Goal: Information Seeking & Learning: Compare options

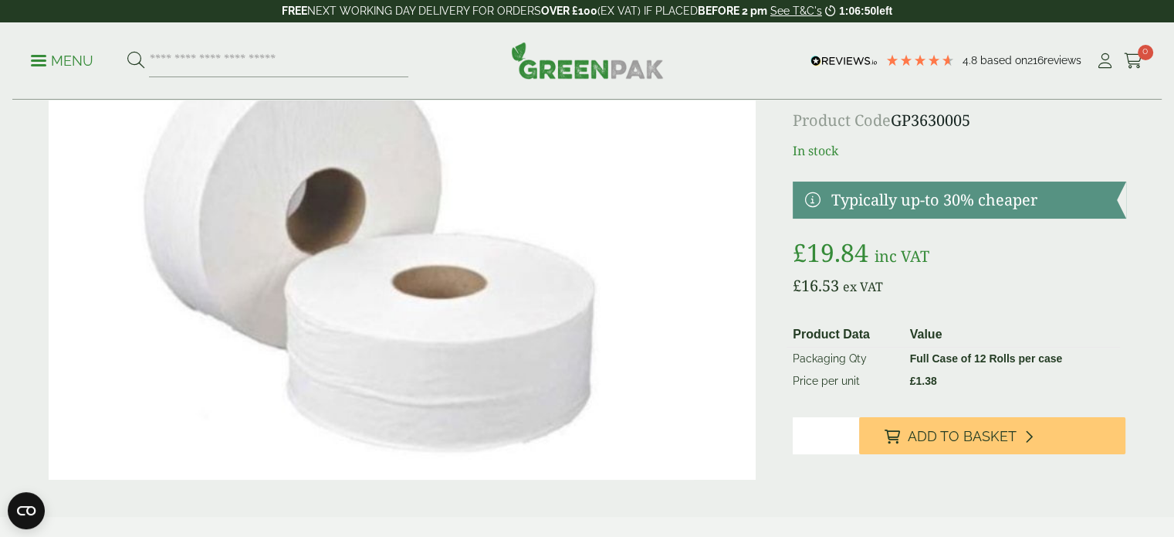
scroll to position [77, 0]
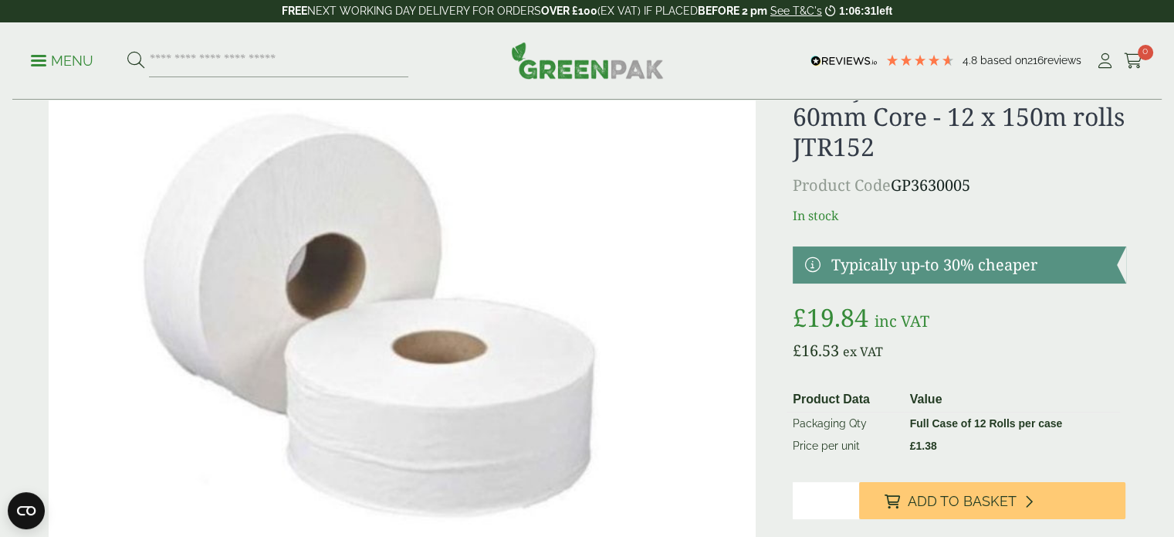
click at [793, 219] on p "In stock" at bounding box center [959, 215] width 333 height 19
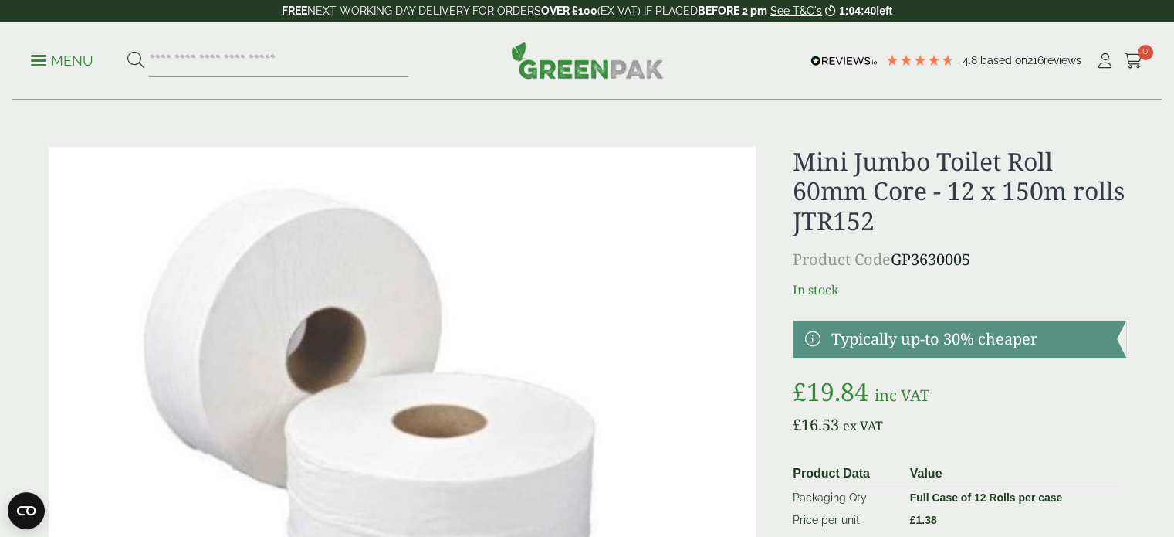
scroll to position [0, 0]
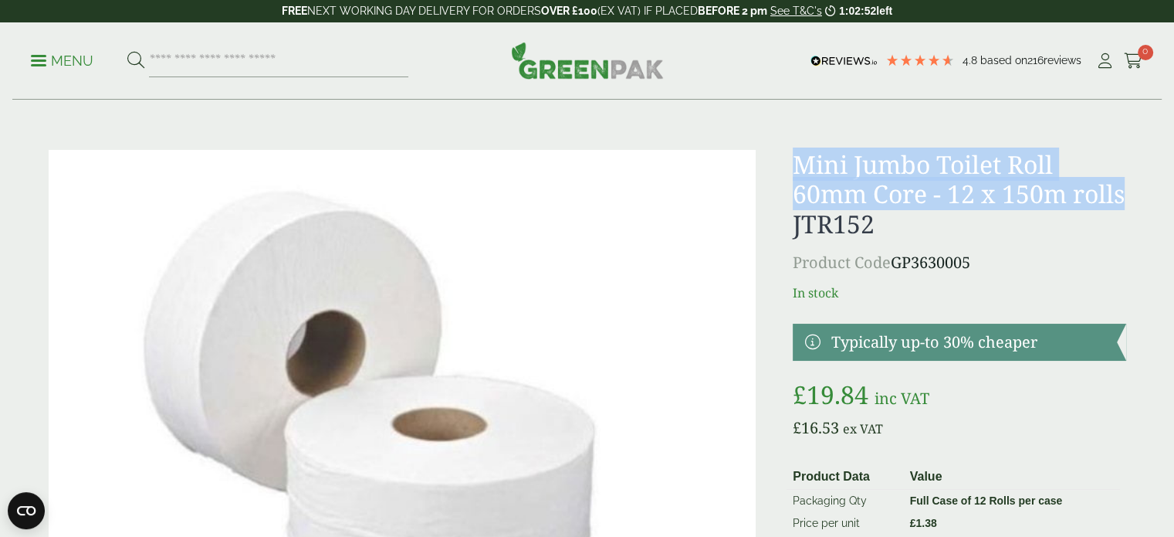
drag, startPoint x: 787, startPoint y: 154, endPoint x: 841, endPoint y: 219, distance: 83.9
click at [842, 218] on div "Mini Jumbo Toilet Roll 60mm Core - 12 x 150m rolls JTR152 Product Code GP363000…" at bounding box center [587, 386] width 1096 height 472
copy h1 "Mini Jumbo Toilet Roll 60mm Core - 12 x 150m rolls"
click at [939, 168] on h1 "Mini Jumbo Toilet Roll 60mm Core - 12 x 150m rolls JTR152" at bounding box center [959, 194] width 333 height 89
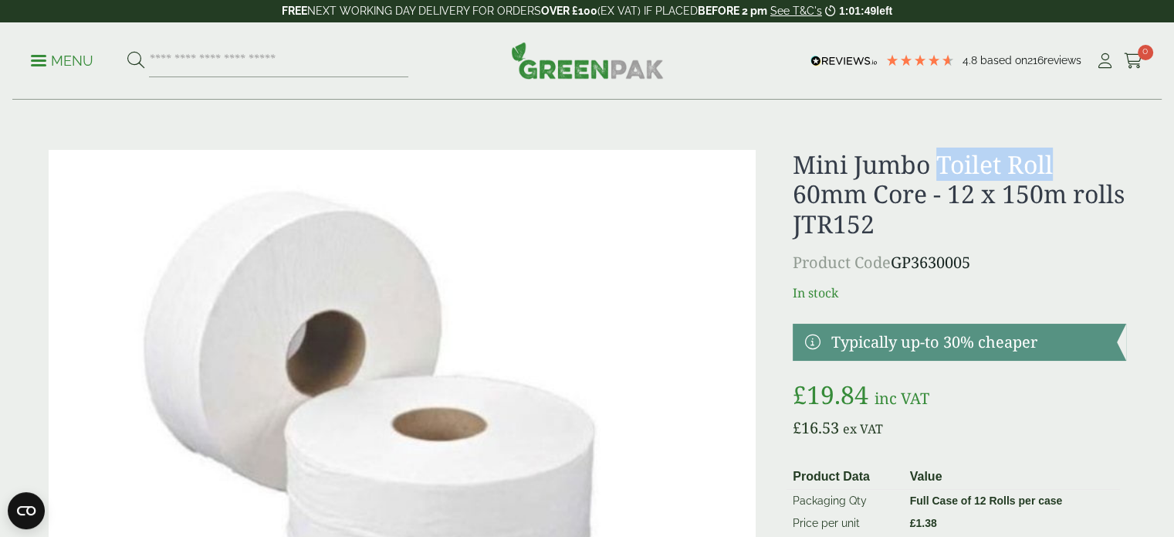
drag, startPoint x: 942, startPoint y: 155, endPoint x: 1090, endPoint y: 151, distance: 148.3
click at [1090, 151] on h1 "Mini Jumbo Toilet Roll 60mm Core - 12 x 150m rolls JTR152" at bounding box center [959, 194] width 333 height 89
click at [347, 64] on input "search" at bounding box center [278, 61] width 259 height 32
paste input "**********"
type input "**********"
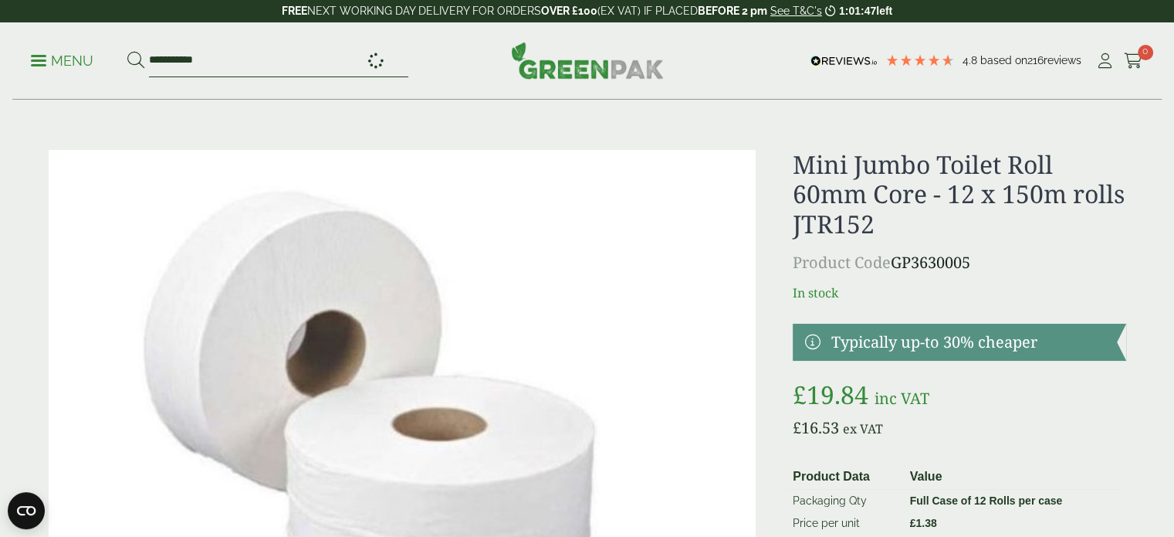
click at [127, 51] on button at bounding box center [135, 61] width 17 height 20
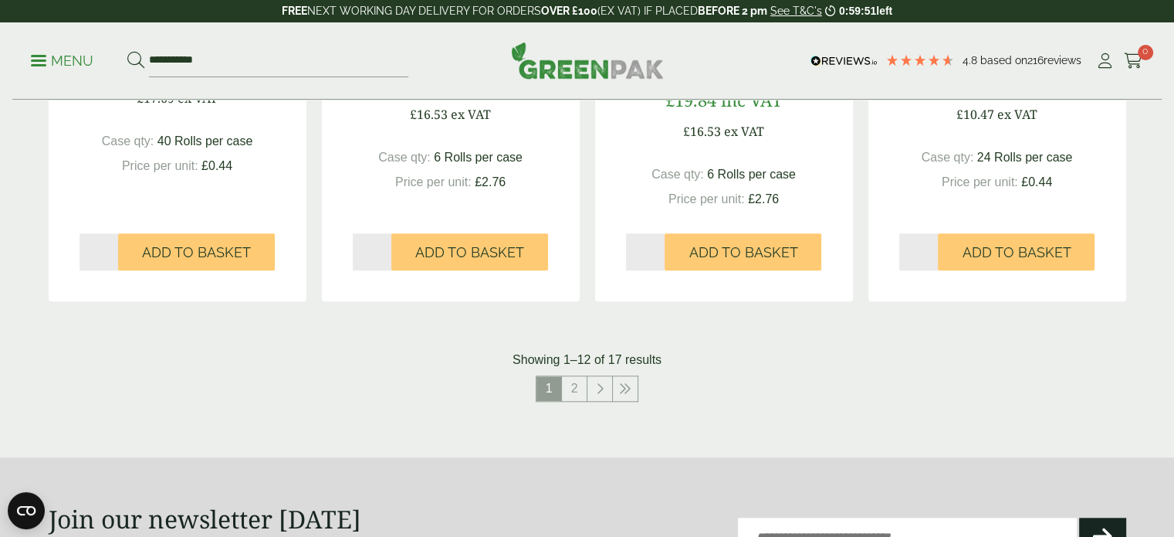
scroll to position [1698, 0]
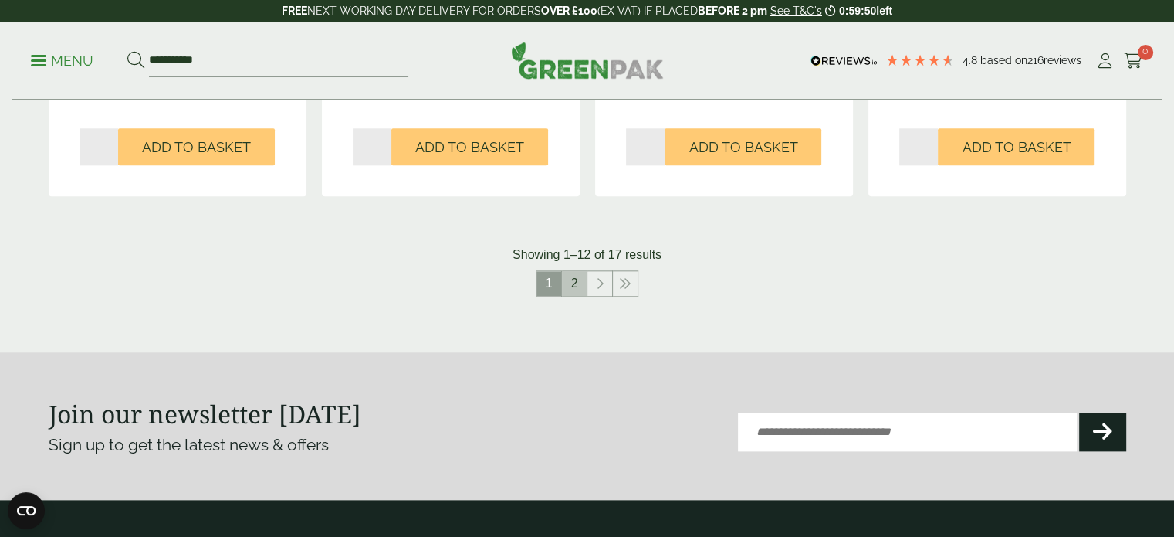
click at [571, 277] on link "2" at bounding box center [574, 283] width 25 height 25
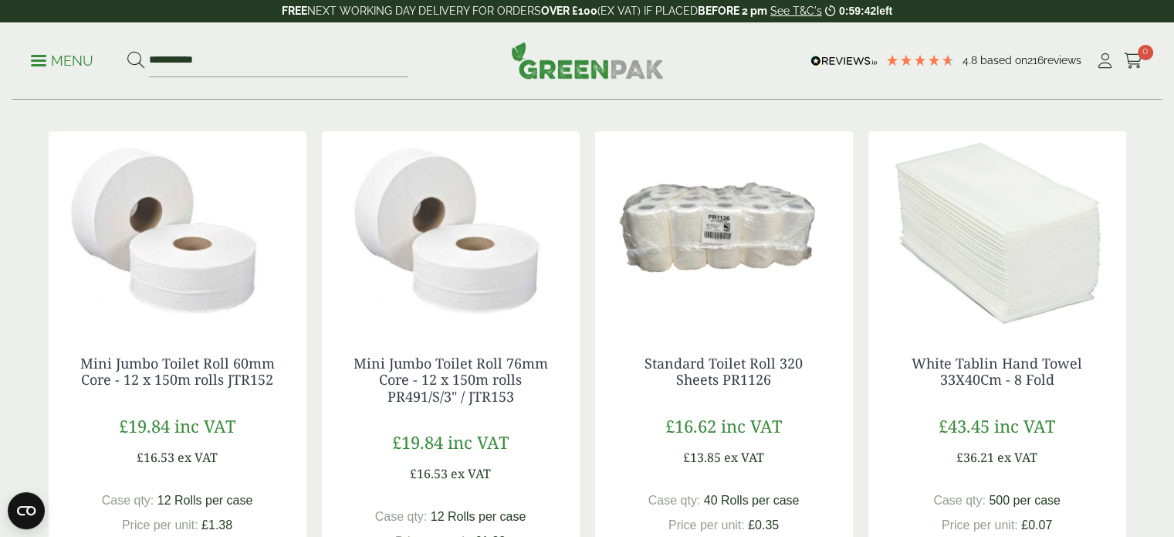
scroll to position [250, 0]
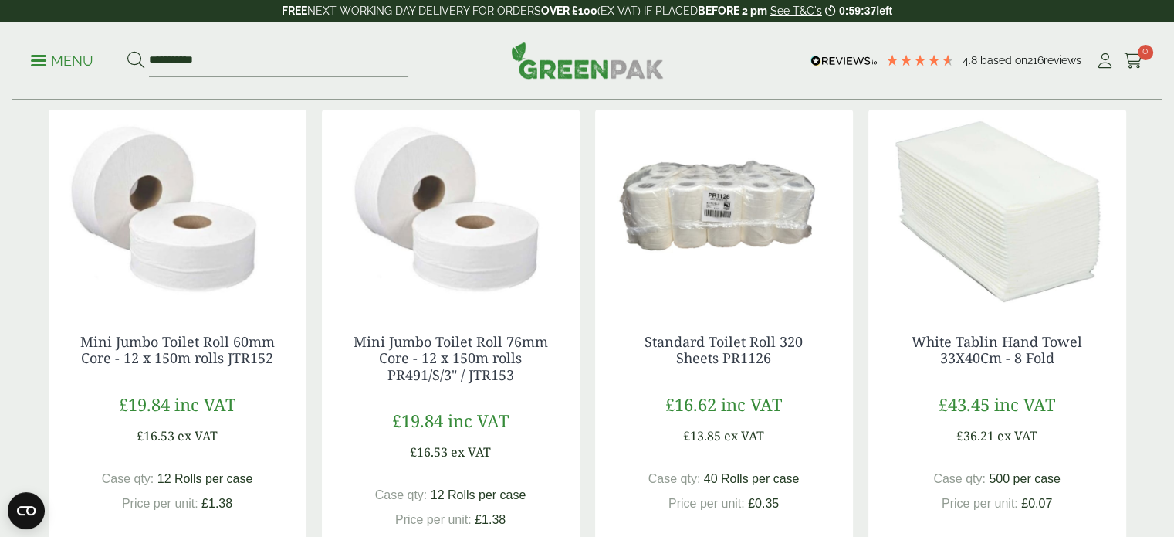
click at [843, 333] on div "Standard Toilet Roll 320 Sheets PR1126 £16.62 inc VAT £13.85 ex VAT Case qty: 4…" at bounding box center [724, 454] width 258 height 303
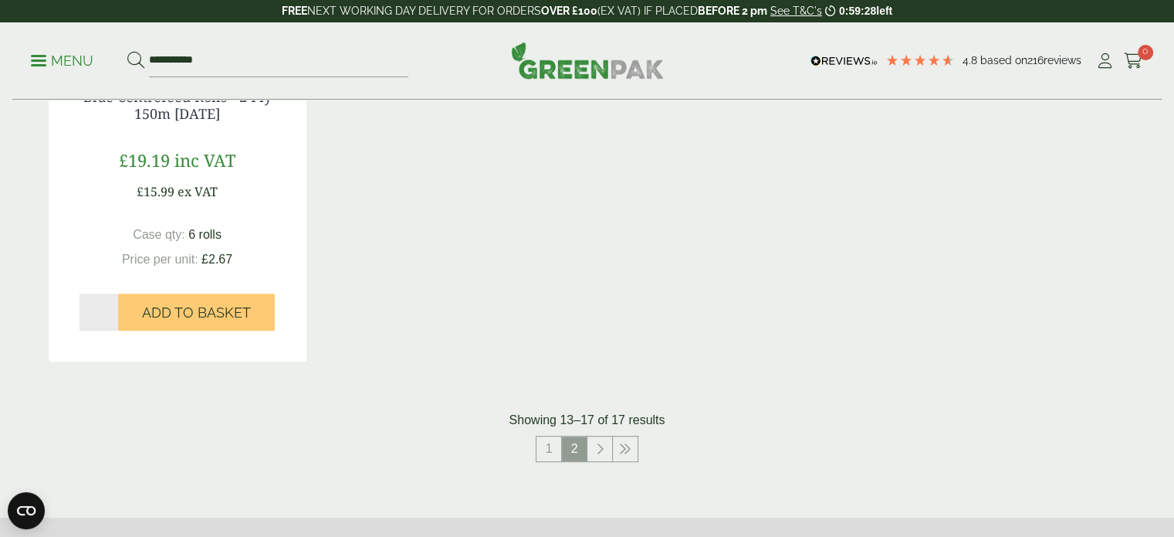
scroll to position [1022, 0]
click at [548, 445] on link "1" at bounding box center [549, 448] width 25 height 25
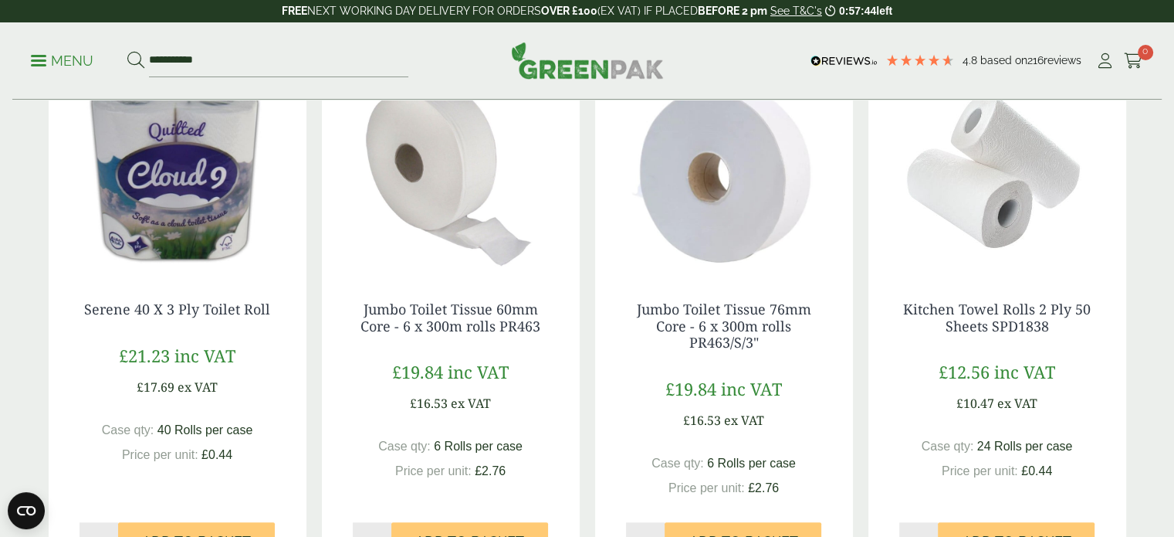
scroll to position [1331, 0]
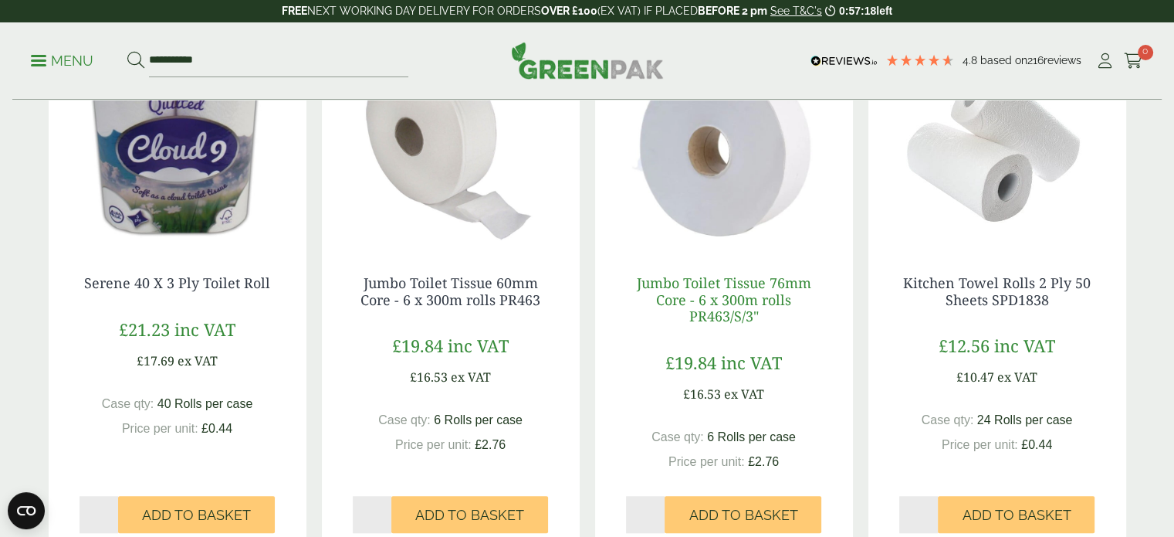
click at [723, 292] on link "Jumbo Toilet Tissue 76mm Core - 6 x 300m rolls PR463/S/3"" at bounding box center [724, 299] width 174 height 52
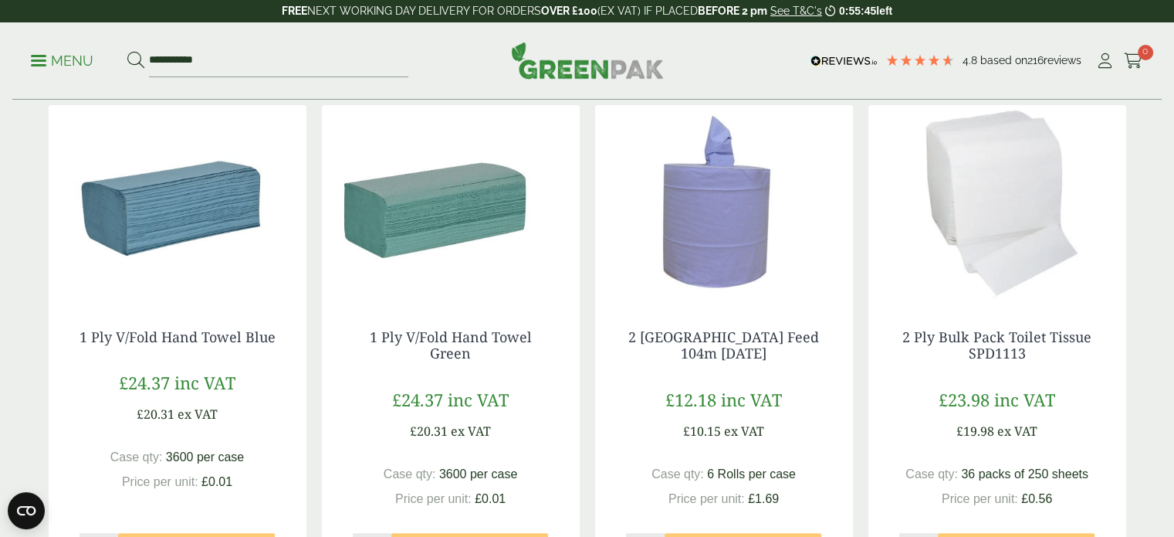
scroll to position [250, 0]
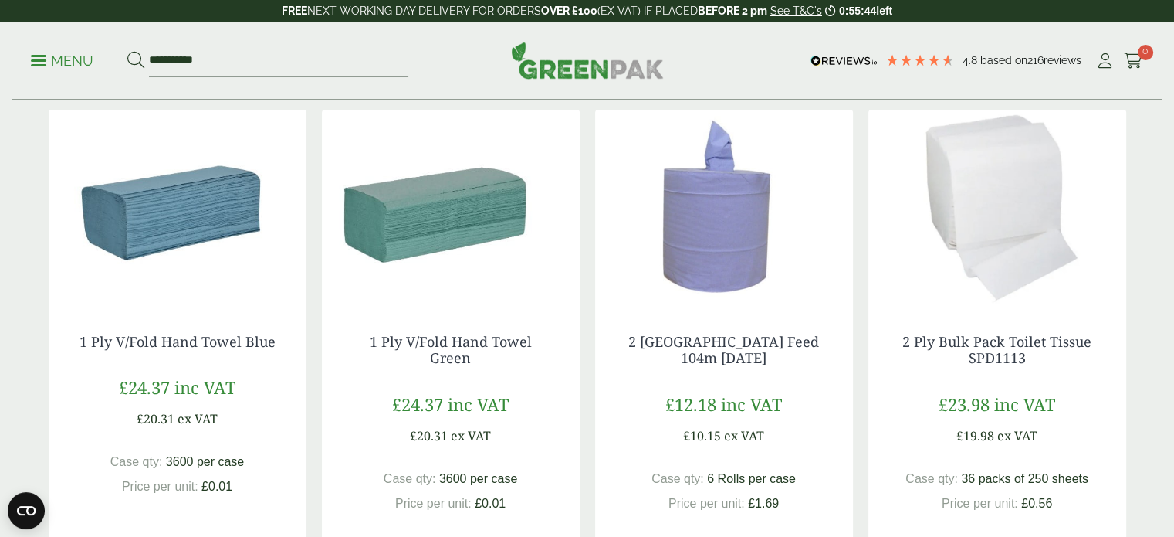
click at [978, 205] on img at bounding box center [998, 206] width 258 height 193
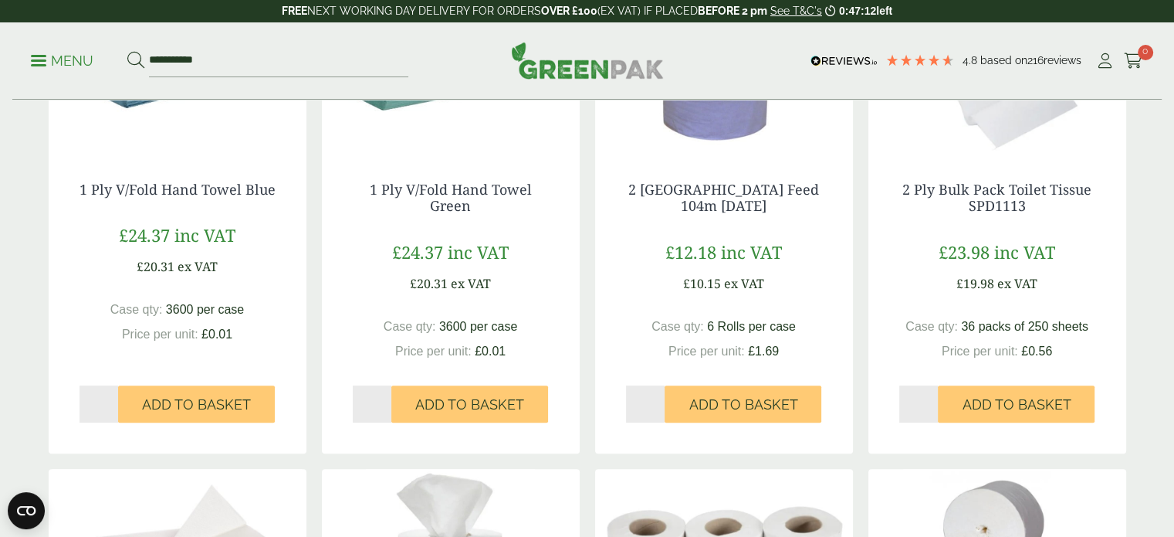
scroll to position [405, 0]
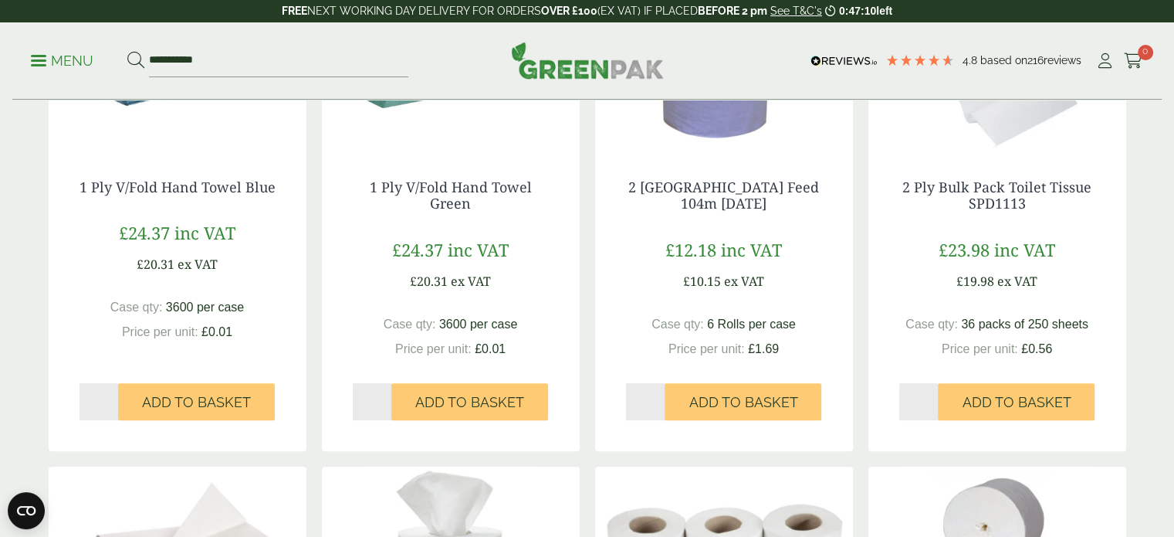
click at [977, 117] on img at bounding box center [998, 51] width 258 height 193
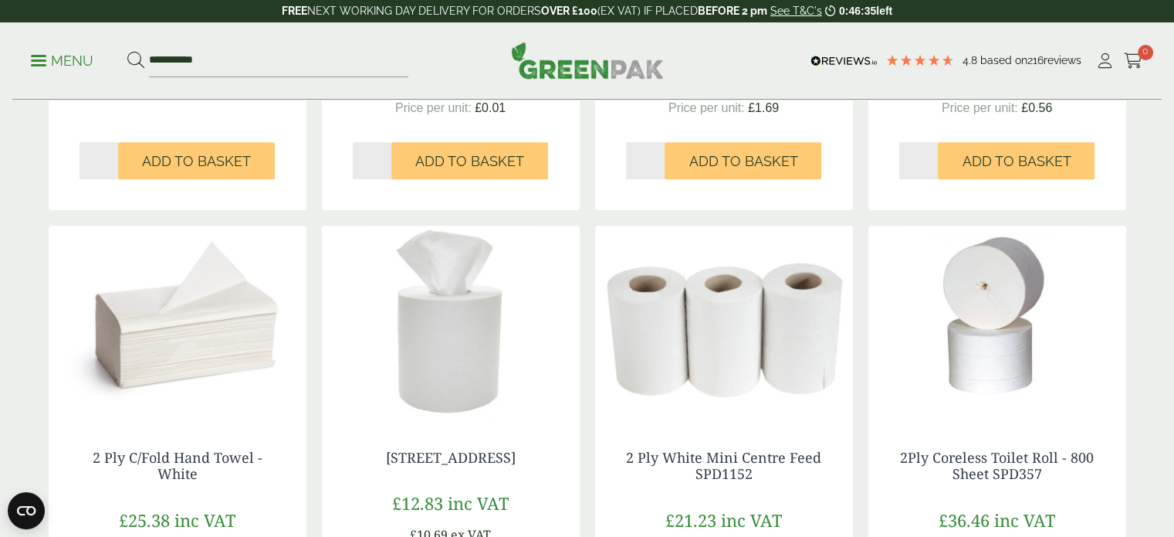
scroll to position [791, 0]
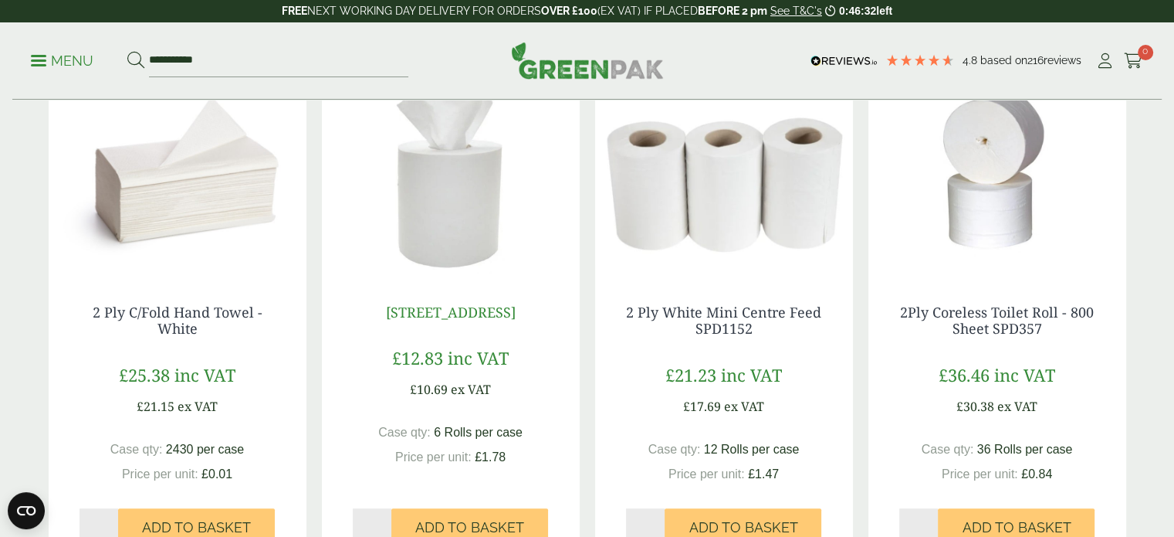
click at [460, 309] on link "[STREET_ADDRESS]" at bounding box center [451, 312] width 130 height 19
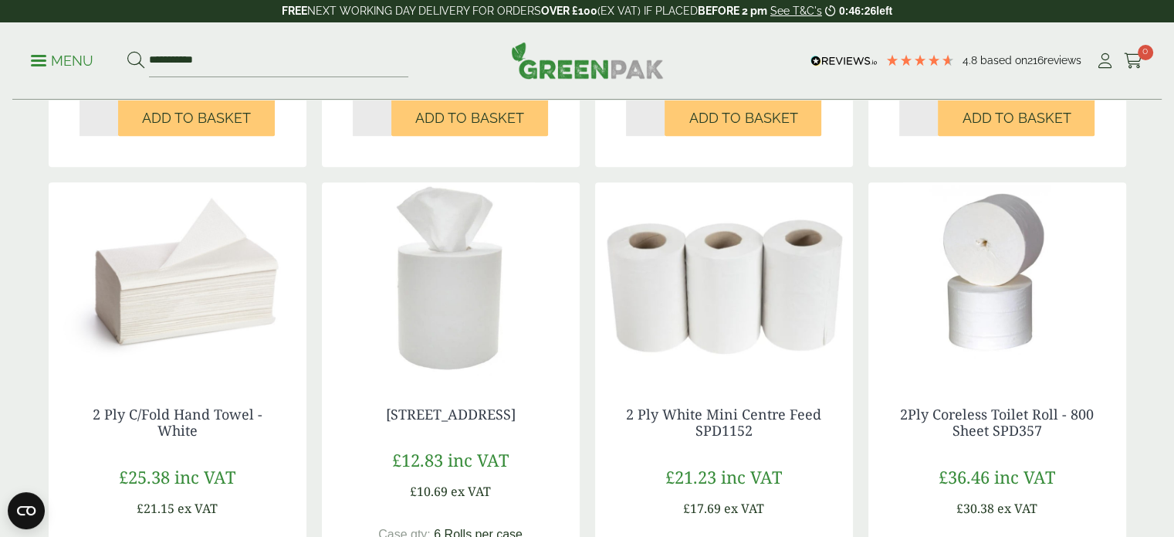
scroll to position [772, 0]
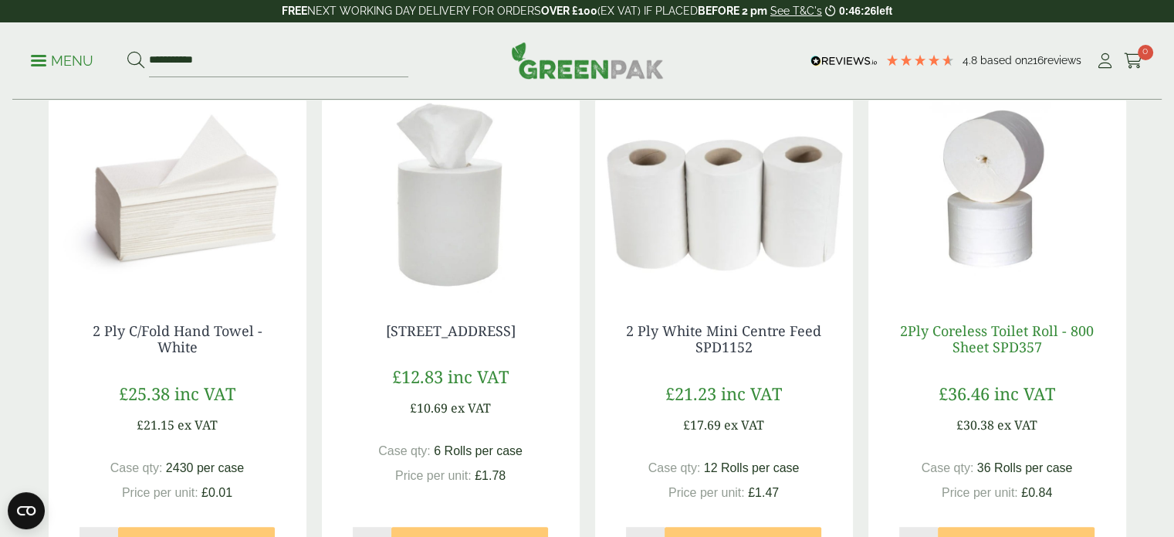
click at [963, 330] on link "2Ply Coreless Toilet Roll - 800 Sheet SPD357" at bounding box center [997, 339] width 194 height 36
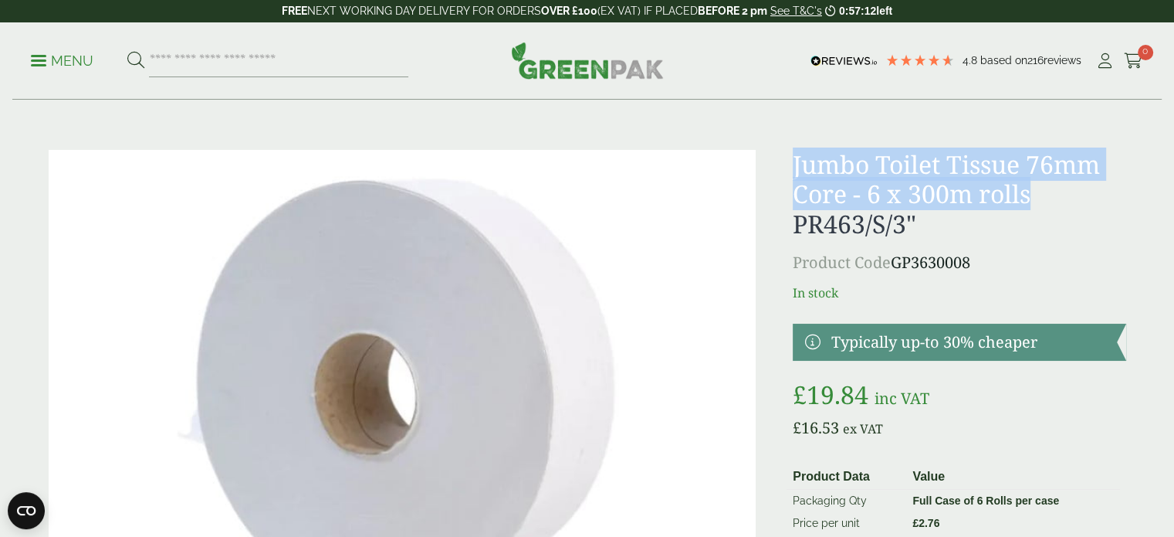
drag, startPoint x: 797, startPoint y: 159, endPoint x: 1037, endPoint y: 198, distance: 243.3
click at [1037, 198] on h1 "Jumbo Toilet Tissue 76mm Core - 6 x 300m rolls PR463/S/3"" at bounding box center [959, 194] width 333 height 89
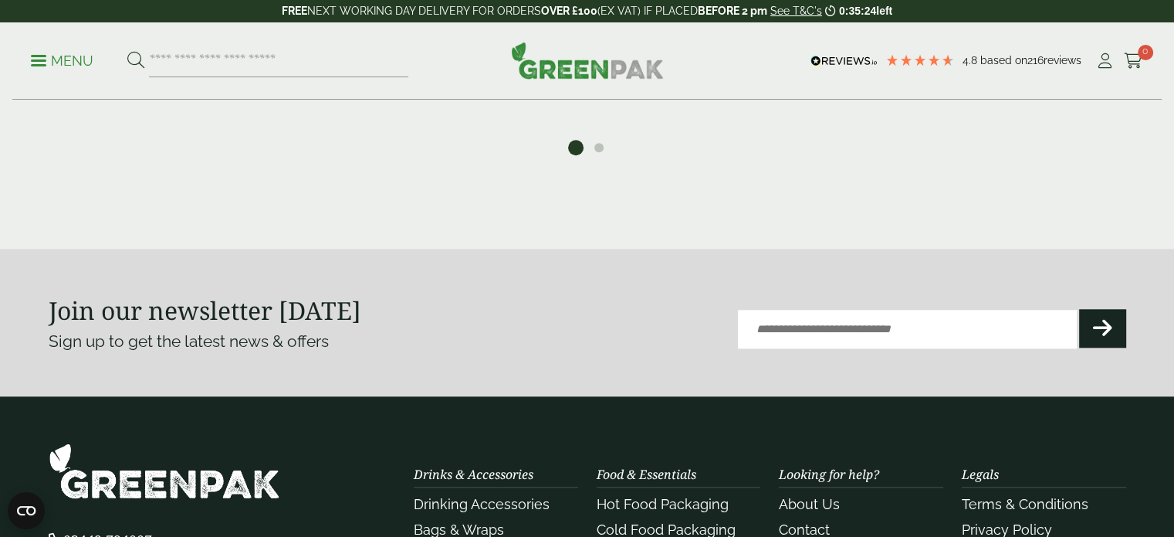
scroll to position [1544, 0]
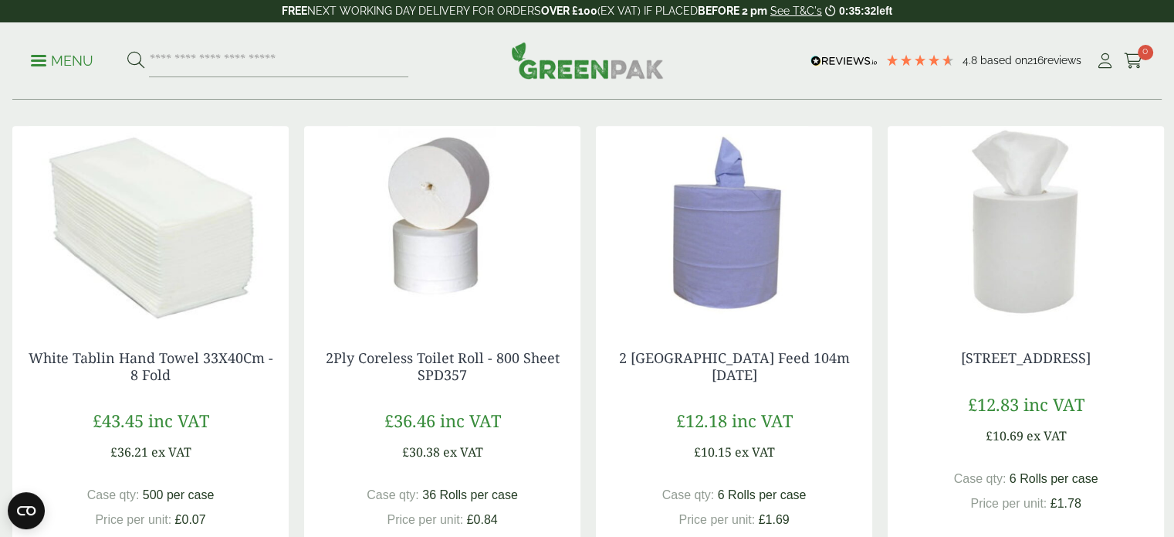
scroll to position [1004, 0]
